Goal: Task Accomplishment & Management: Manage account settings

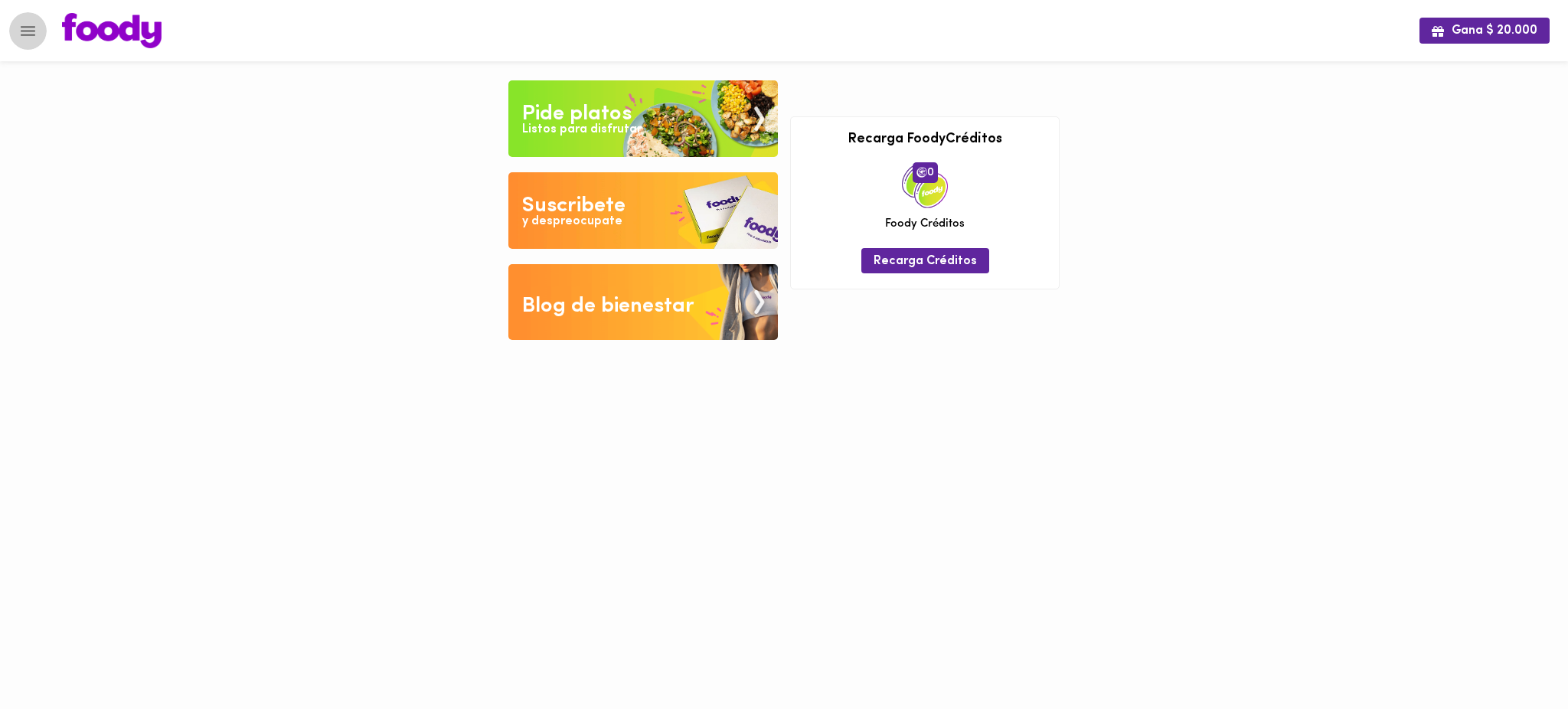
click at [31, 22] on icon "Menu" at bounding box center [28, 31] width 19 height 19
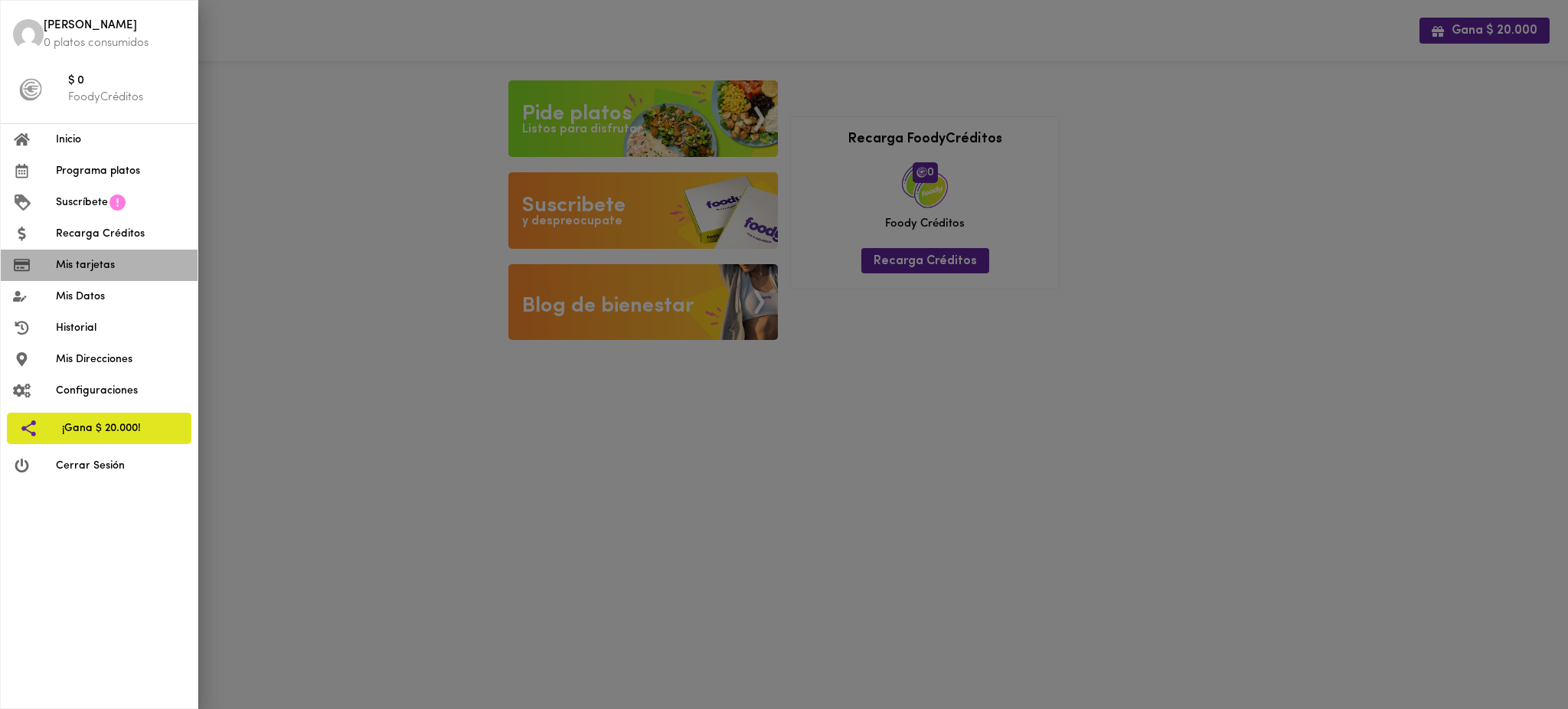
click at [101, 265] on span "Mis tarjetas" at bounding box center [121, 265] width 130 height 16
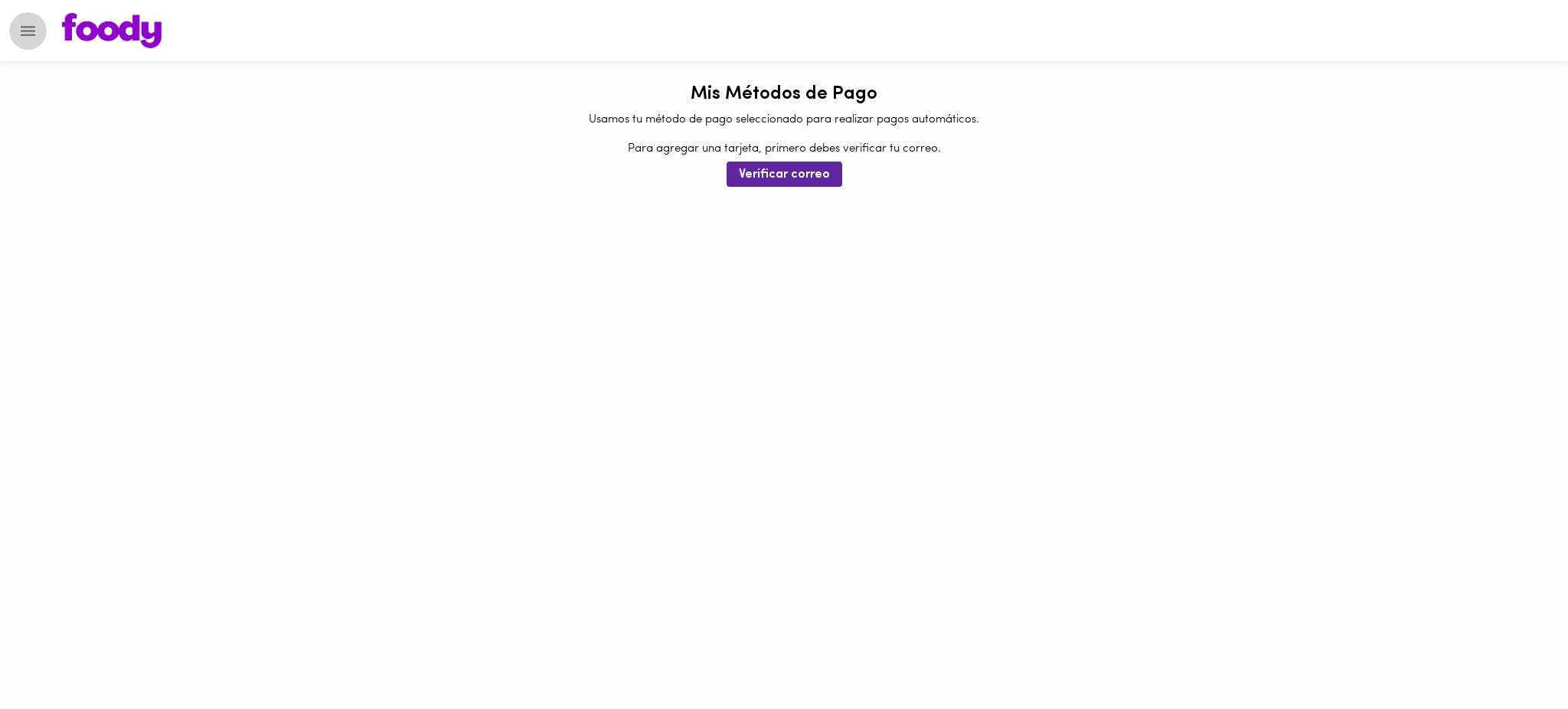
click at [32, 39] on icon "Menu" at bounding box center [28, 31] width 19 height 19
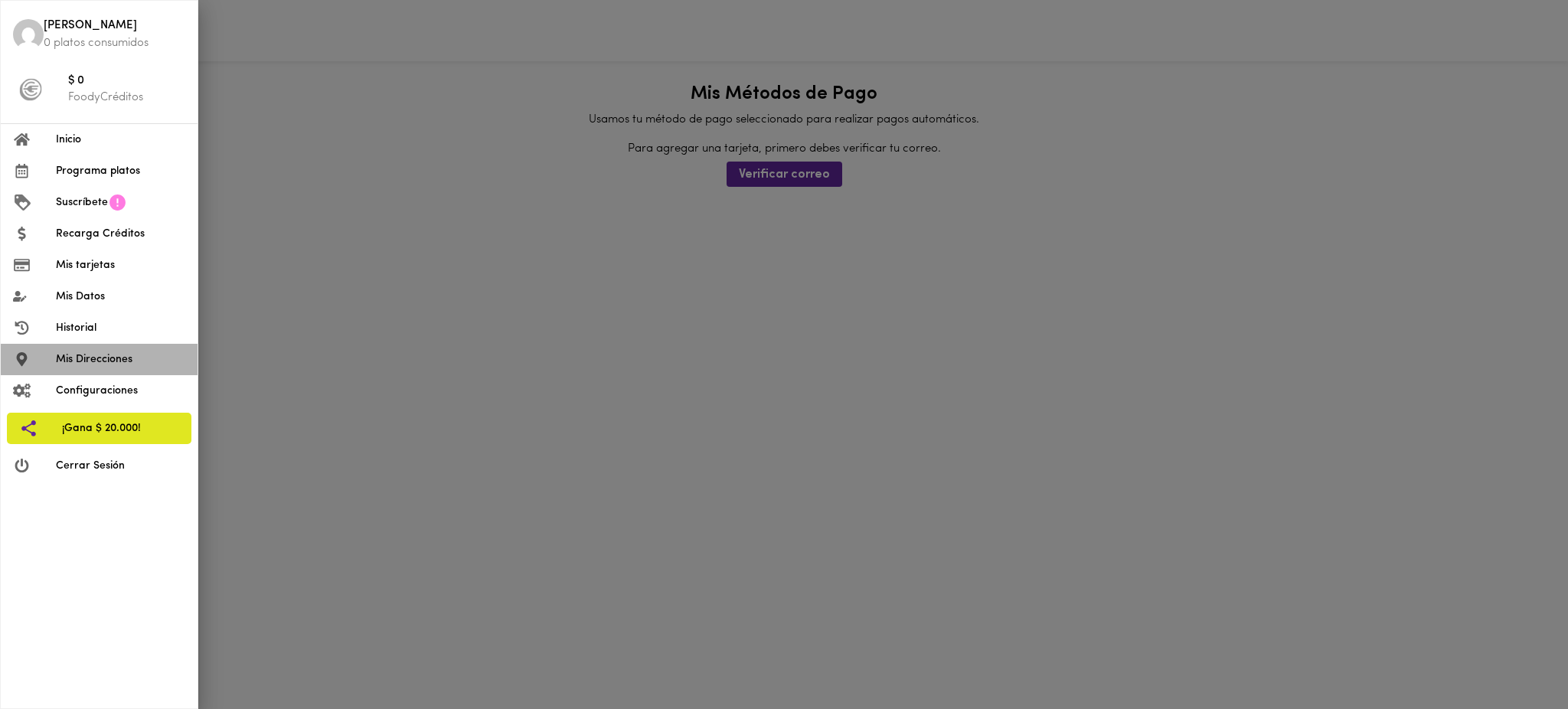
click at [99, 354] on span "Mis Direcciones" at bounding box center [121, 359] width 130 height 16
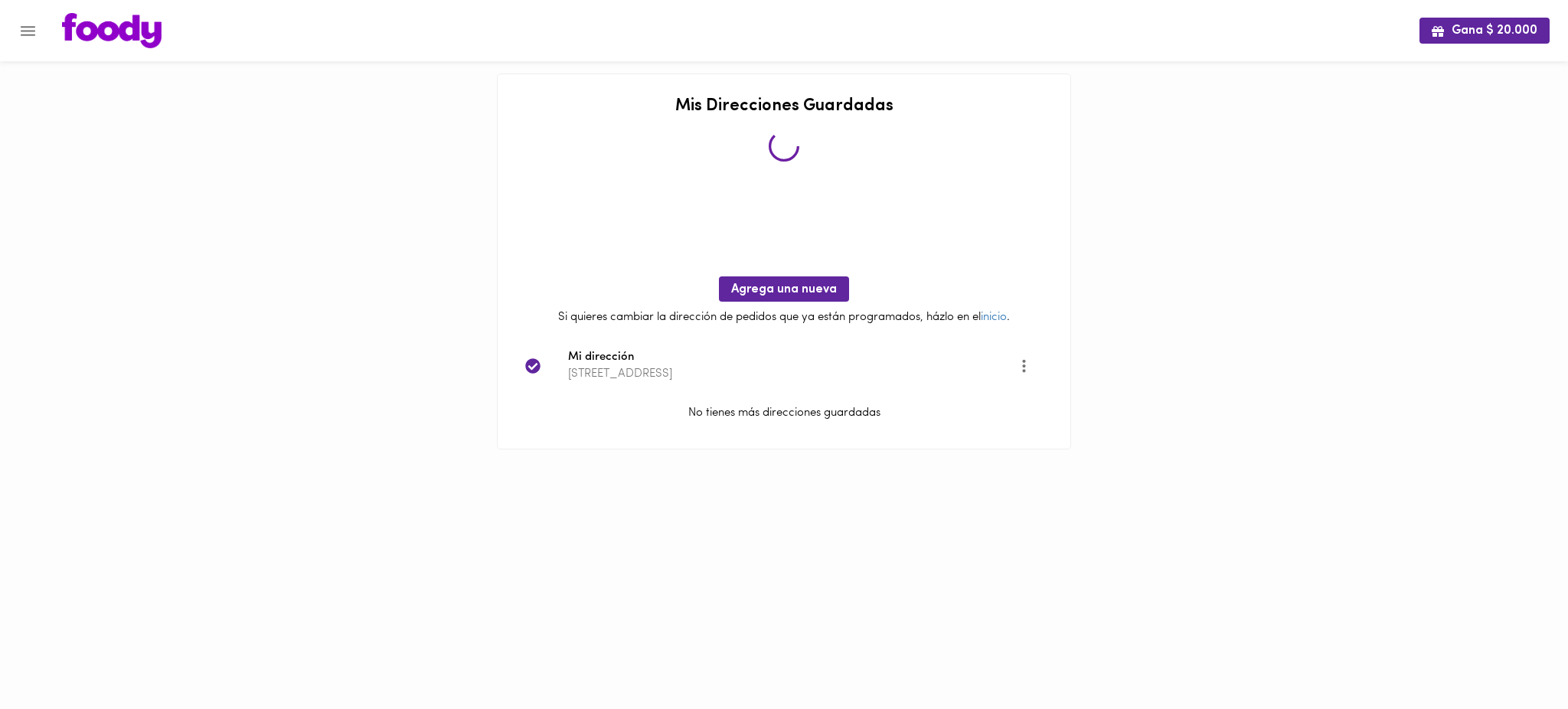
click at [567, 478] on div at bounding box center [784, 468] width 574 height 39
